Goal: Information Seeking & Learning: Find specific fact

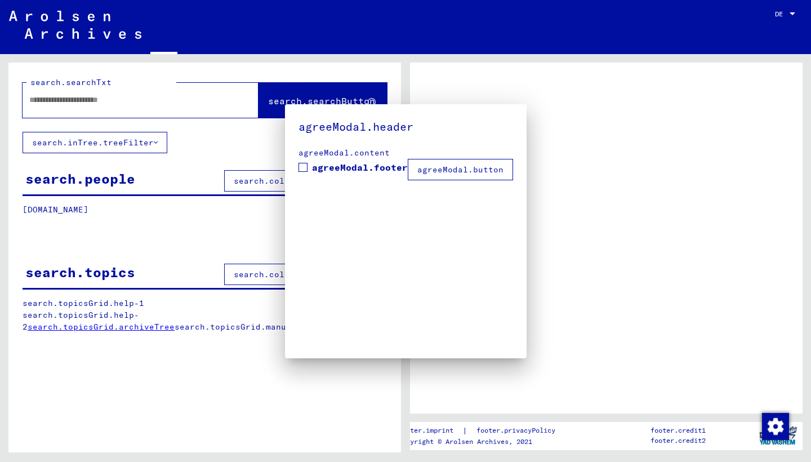
type input "**********"
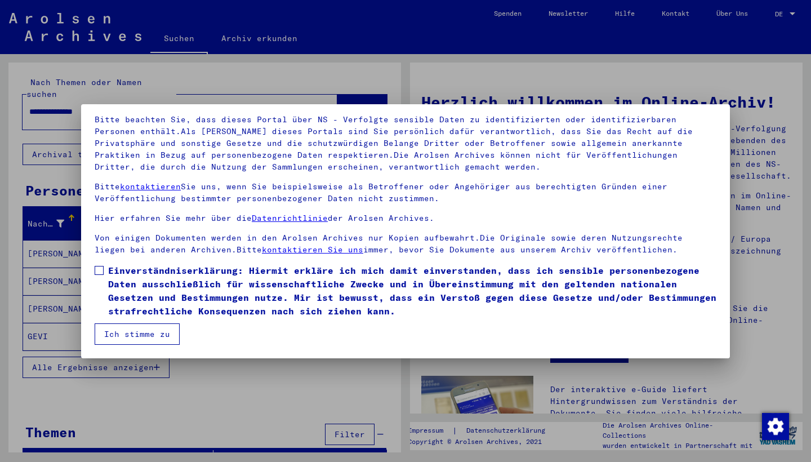
scroll to position [73, 0]
click at [101, 270] on span at bounding box center [99, 270] width 9 height 9
click at [129, 334] on button "Ich stimme zu" at bounding box center [137, 333] width 85 height 21
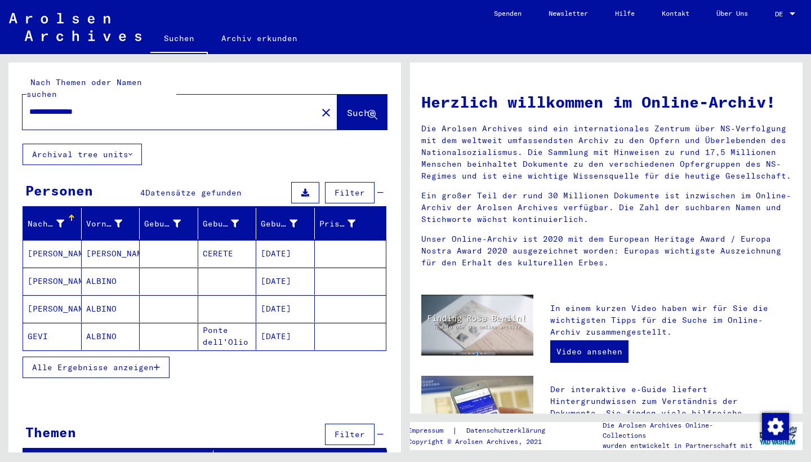
click at [108, 240] on mat-cell "[PERSON_NAME]" at bounding box center [111, 253] width 59 height 27
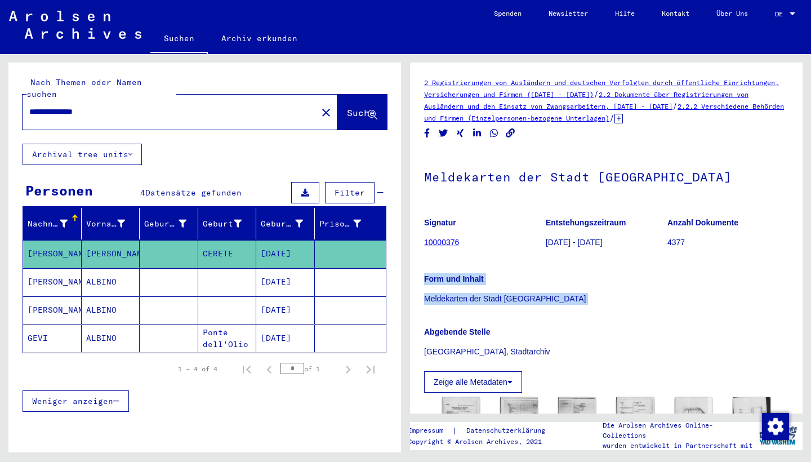
drag, startPoint x: 425, startPoint y: 279, endPoint x: 533, endPoint y: 307, distance: 111.1
click at [533, 307] on div "Signatur 10000376 Entstehungszeitraum [DATE] - [DATE] Anzahl Dokumente 4377 For…" at bounding box center [606, 301] width 365 height 184
click at [528, 303] on p "Meldekarten der Stadt [GEOGRAPHIC_DATA]" at bounding box center [606, 299] width 365 height 12
drag, startPoint x: 543, startPoint y: 300, endPoint x: 418, endPoint y: 277, distance: 127.8
click at [418, 277] on yv-its-full-details "2 Registrierungen von Ausländern und deutschen Verfolgten durch öffentliche Ein…" at bounding box center [606, 347] width 393 height 541
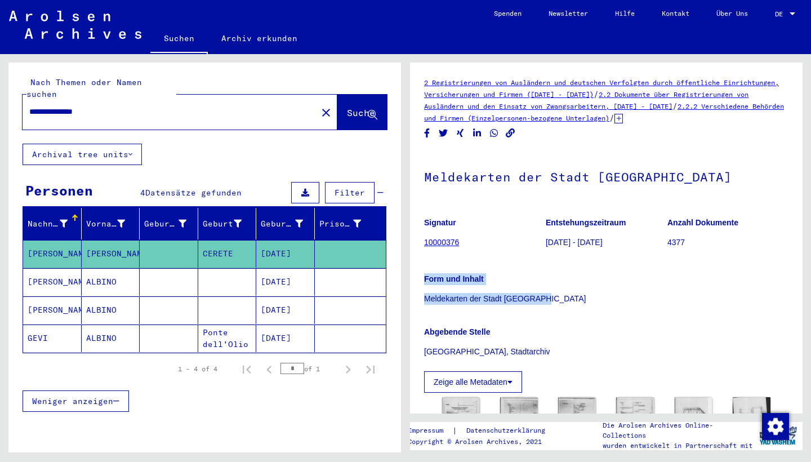
click at [444, 280] on b "Form und Inhalt" at bounding box center [454, 278] width 60 height 9
click at [444, 302] on p "Meldekarten der Stadt [GEOGRAPHIC_DATA]" at bounding box center [606, 299] width 365 height 12
click at [425, 298] on p "Meldekarten der Stadt [GEOGRAPHIC_DATA]" at bounding box center [606, 299] width 365 height 12
click at [46, 240] on mat-cell "[PERSON_NAME]" at bounding box center [52, 254] width 59 height 28
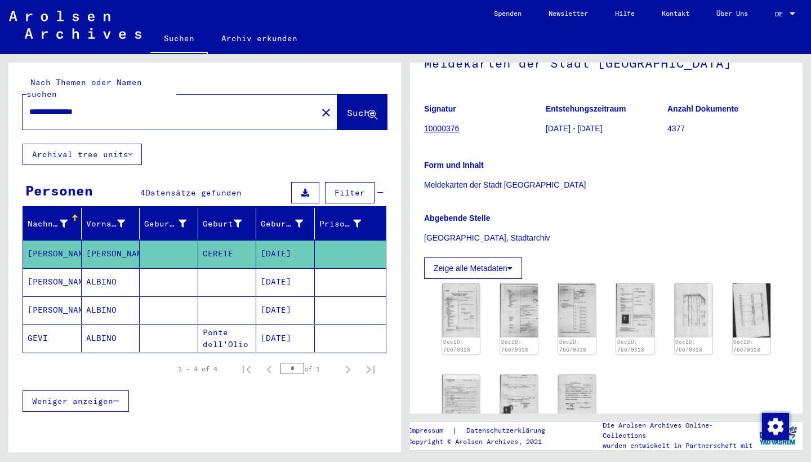
scroll to position [143, 0]
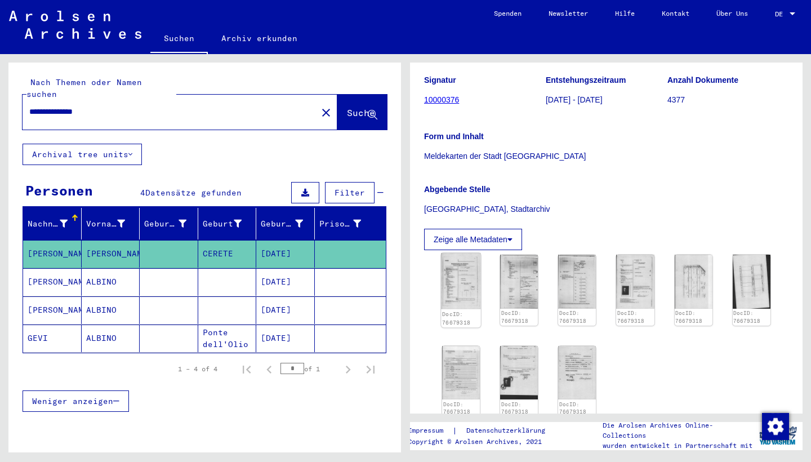
click at [460, 313] on link "DocID: 76679318" at bounding box center [456, 318] width 28 height 15
